Goal: Information Seeking & Learning: Learn about a topic

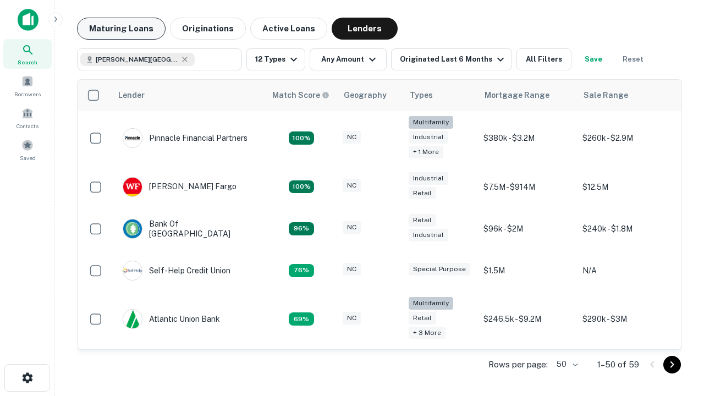
click at [121, 29] on button "Maturing Loans" at bounding box center [121, 29] width 89 height 22
